Goal: Information Seeking & Learning: Understand process/instructions

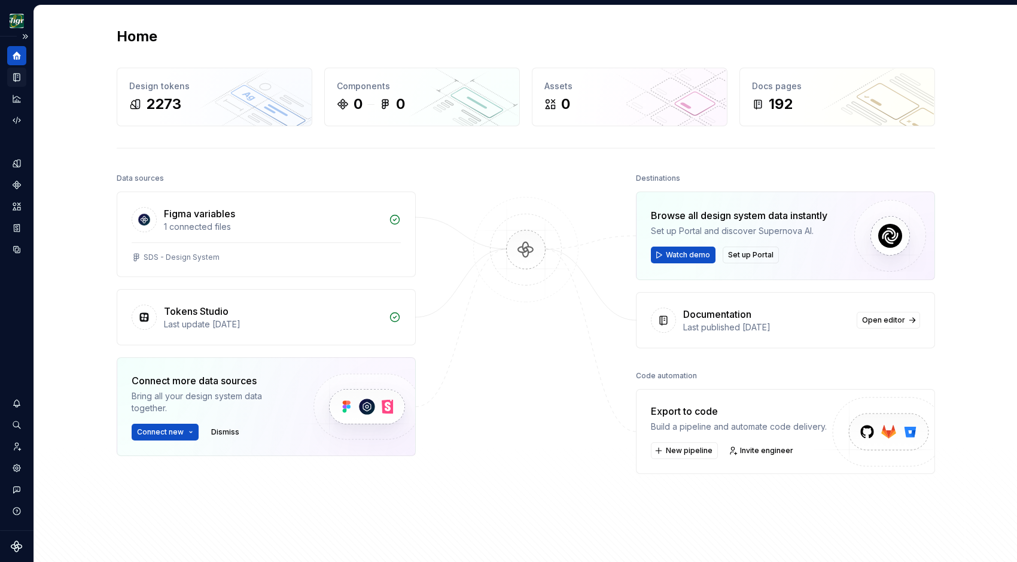
click at [13, 82] on icon "Documentation" at bounding box center [16, 77] width 11 height 11
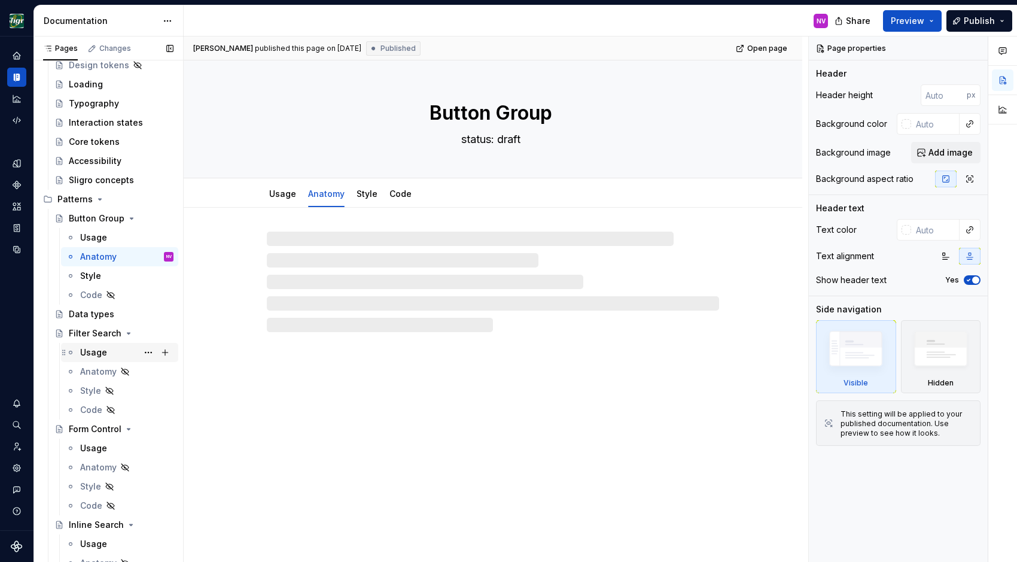
click at [96, 352] on div "Usage" at bounding box center [93, 352] width 27 height 12
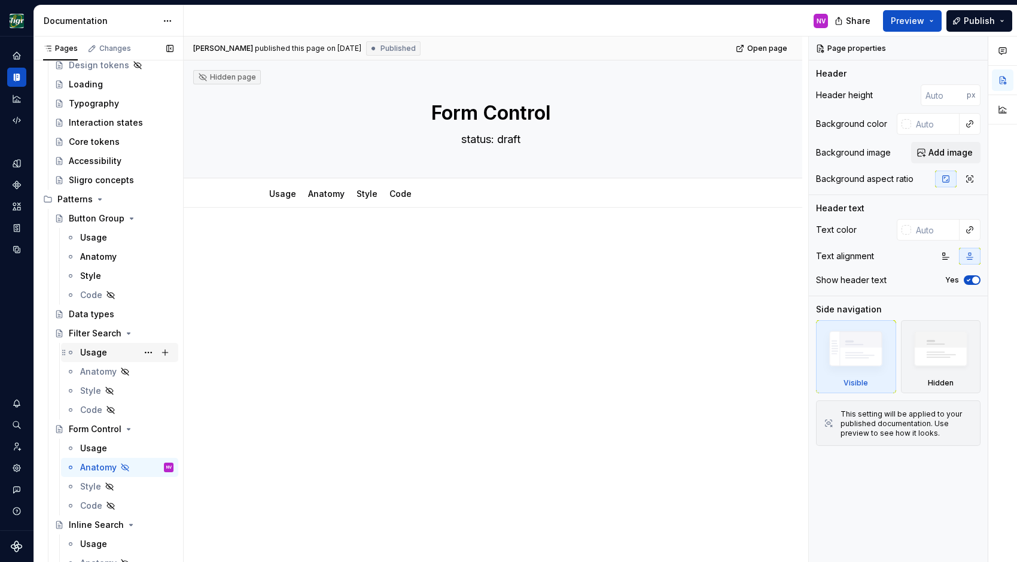
click at [109, 356] on div "Usage" at bounding box center [126, 352] width 93 height 17
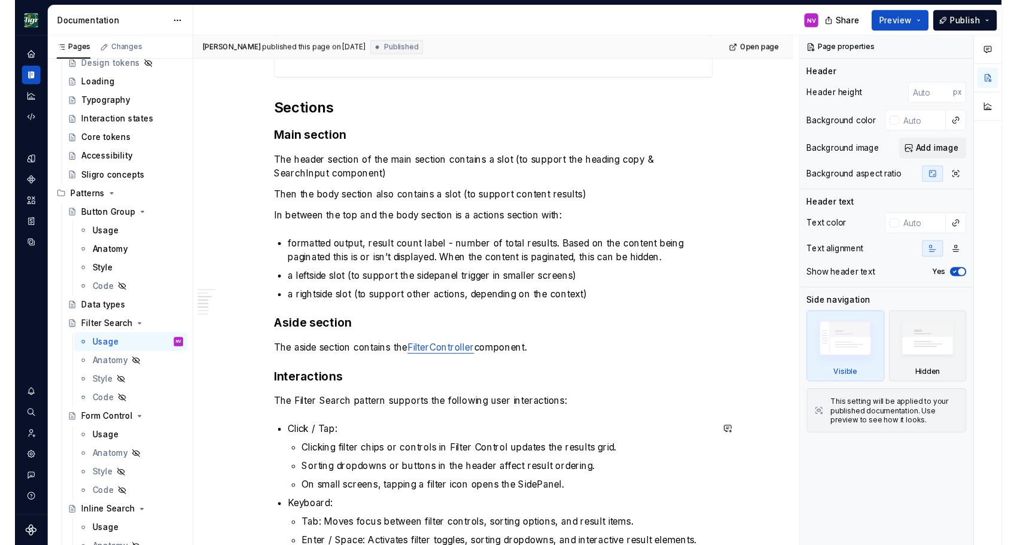
scroll to position [807, 0]
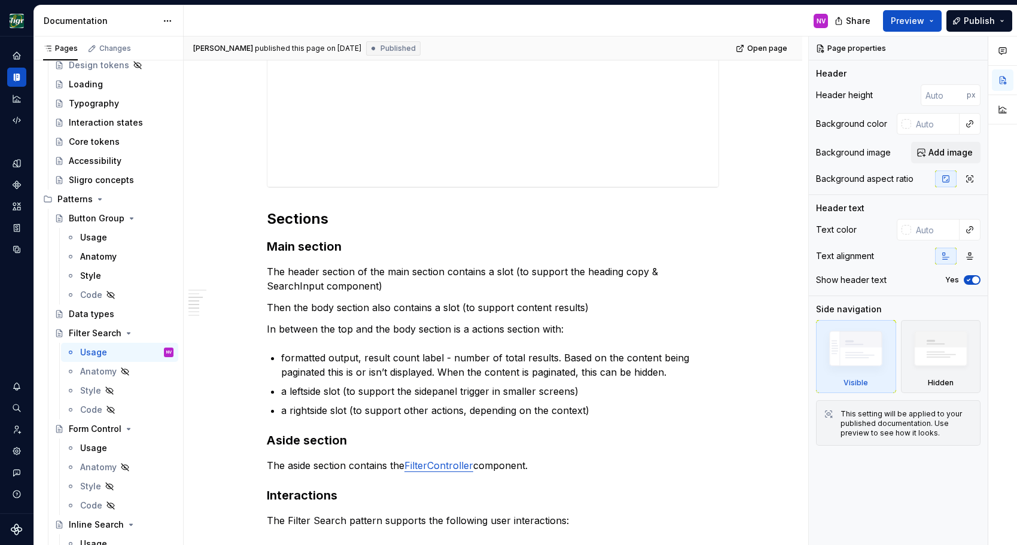
type textarea "*"
